Goal: Information Seeking & Learning: Learn about a topic

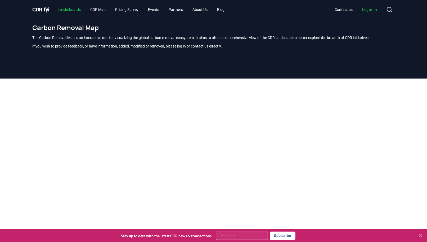
click at [80, 8] on link "Leaderboards" at bounding box center [70, 10] width 32 height 10
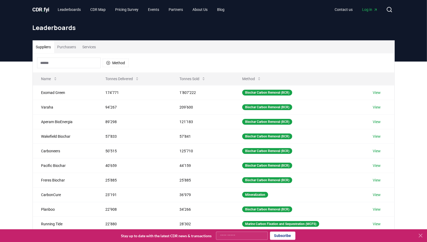
click at [70, 45] on button "Purchasers" at bounding box center [66, 47] width 25 height 13
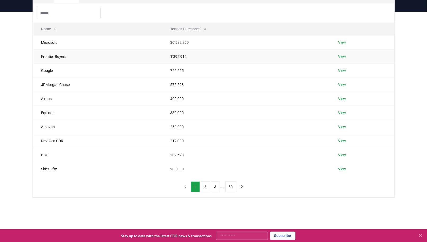
scroll to position [50, 0]
click at [232, 186] on button "50" at bounding box center [230, 186] width 11 height 11
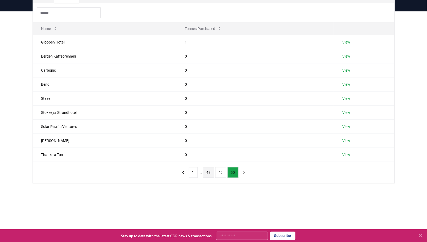
click at [210, 175] on button "48" at bounding box center [208, 172] width 11 height 11
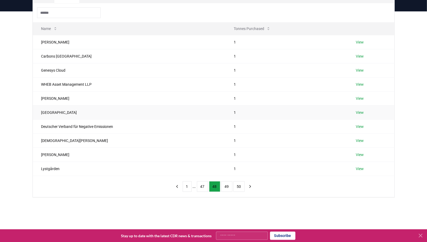
scroll to position [0, 0]
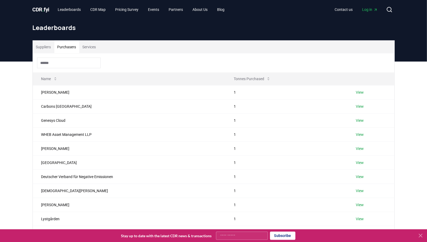
click at [44, 11] on span "." at bounding box center [43, 9] width 2 height 6
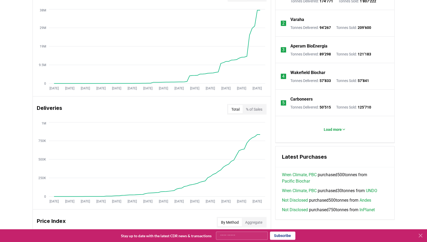
scroll to position [235, 0]
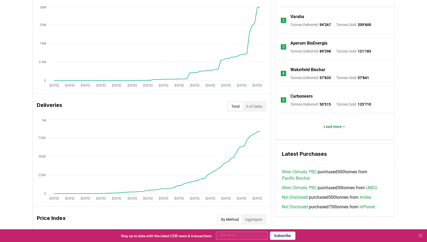
click at [253, 106] on button "% of Sales" at bounding box center [254, 106] width 23 height 8
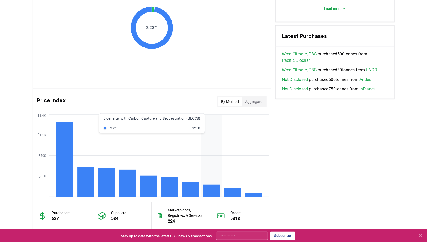
scroll to position [354, 0]
